Goal: Check status

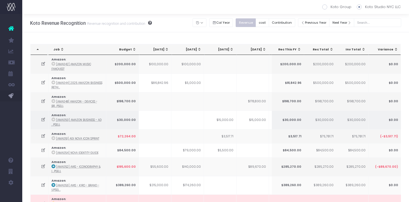
click at [195, 112] on td at bounding box center [187, 119] width 33 height 19
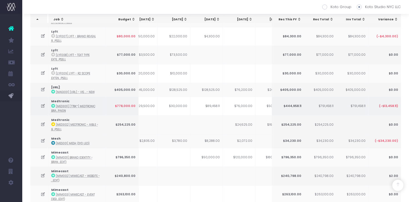
scroll to position [0, 85]
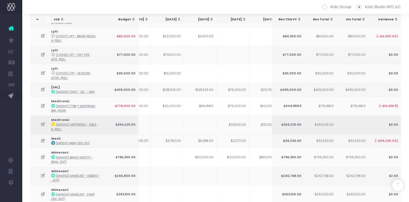
click at [202, 121] on td at bounding box center [200, 124] width 33 height 19
click at [164, 125] on td at bounding box center [167, 124] width 33 height 19
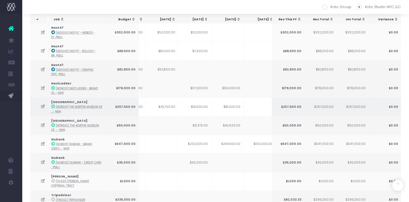
scroll to position [0, 0]
